Goal: Transaction & Acquisition: Purchase product/service

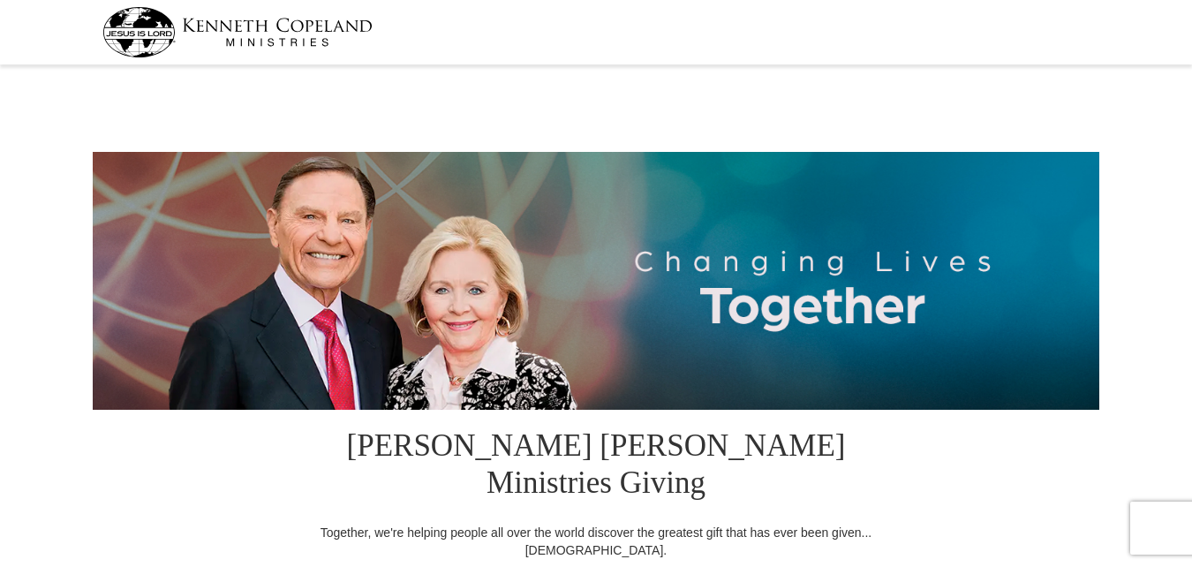
select select "AR"
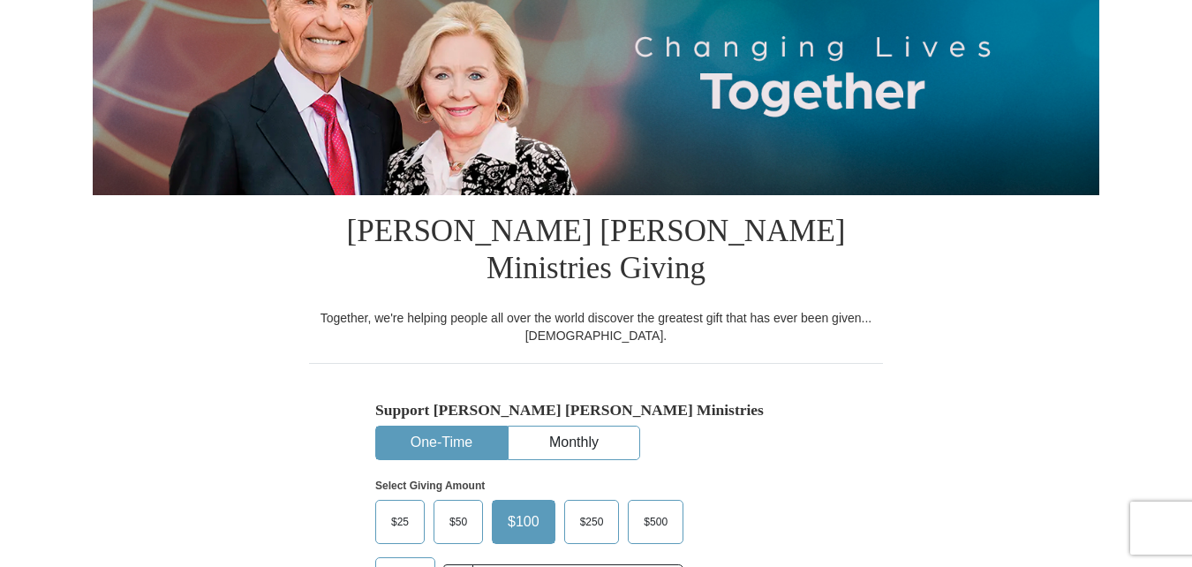
scroll to position [215, 0]
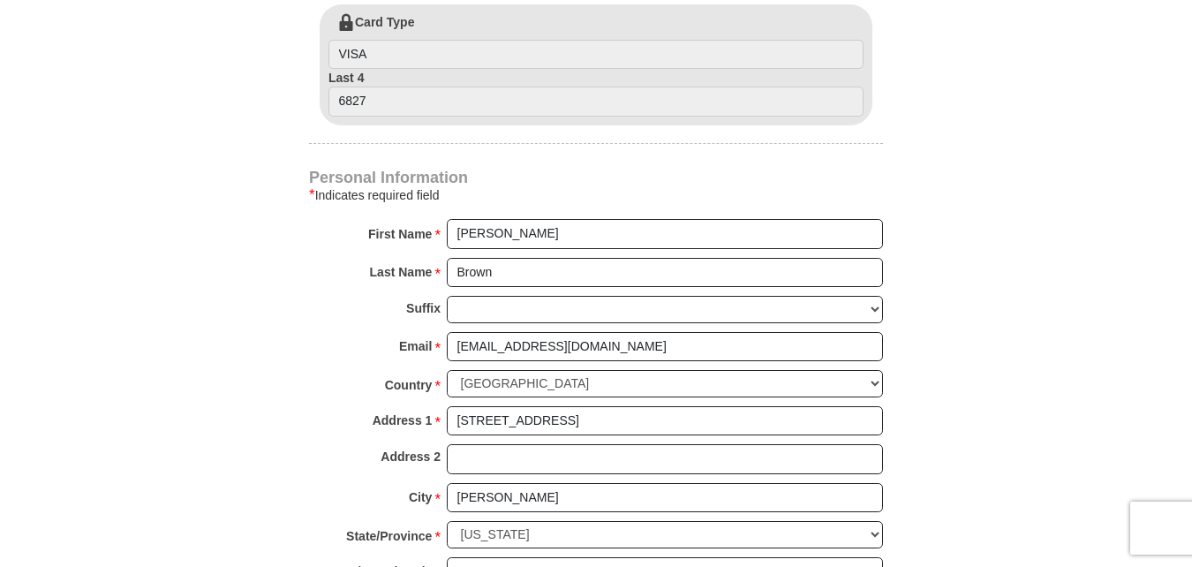
scroll to position [1066, 0]
type input "210.00"
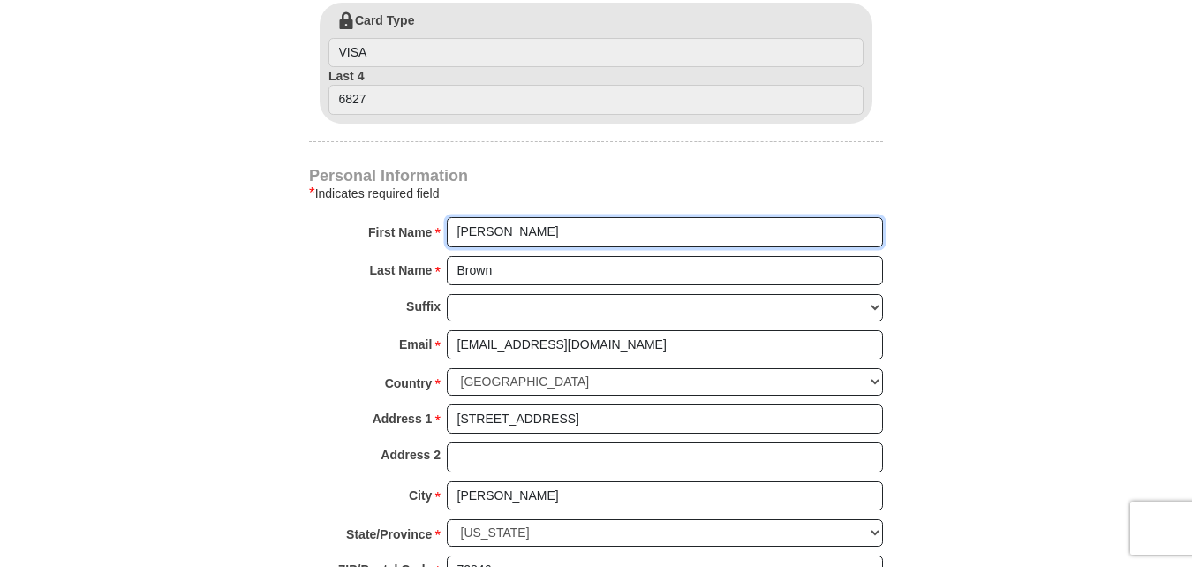
click at [492, 217] on input "Debra" at bounding box center [665, 232] width 436 height 30
type input "Debra A"
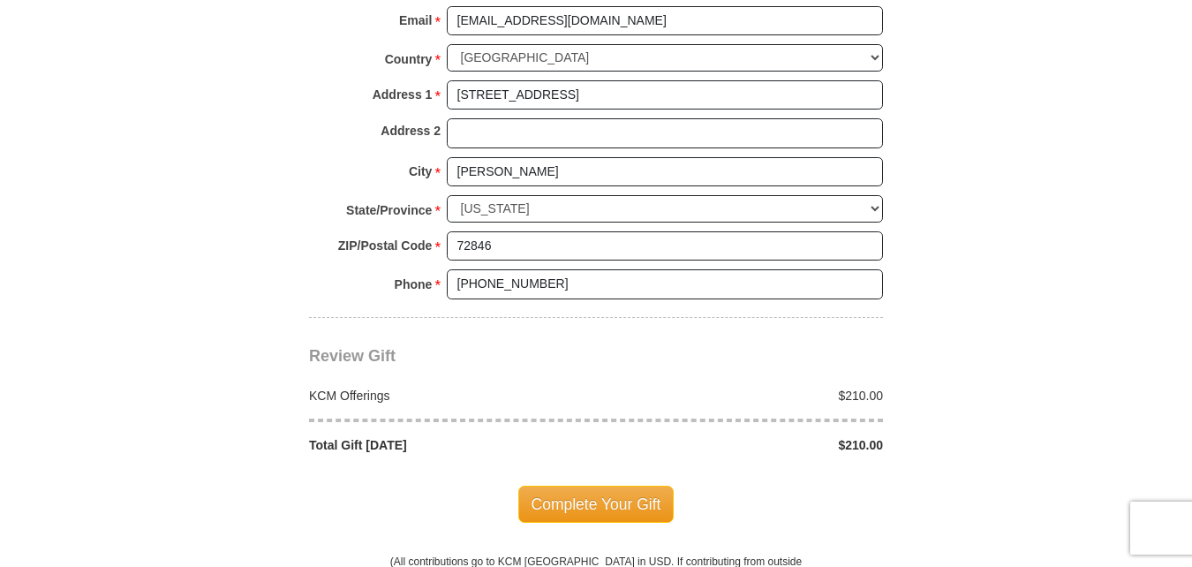
scroll to position [1392, 0]
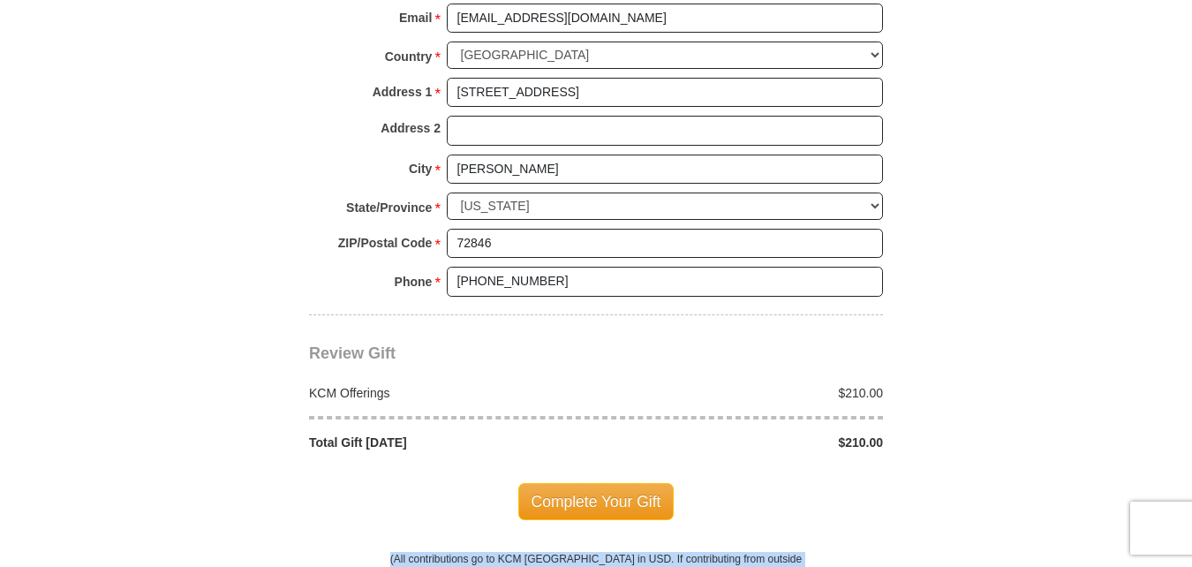
drag, startPoint x: 961, startPoint y: 508, endPoint x: 804, endPoint y: 540, distance: 159.6
click at [613, 483] on span "Complete Your Gift" at bounding box center [596, 501] width 156 height 37
